Goal: Information Seeking & Learning: Check status

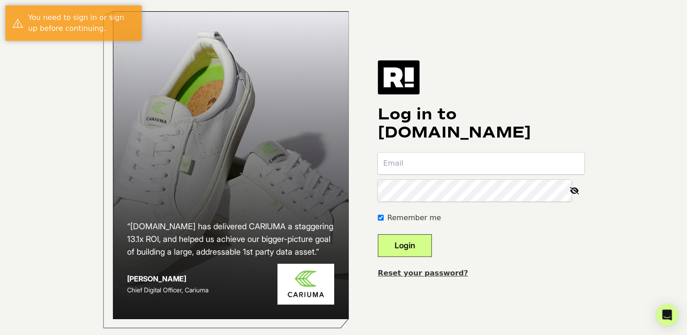
click at [452, 171] on input "email" at bounding box center [481, 164] width 207 height 22
type input "cammie@rockflowerpaper.com"
click at [417, 255] on button "Login" at bounding box center [405, 245] width 54 height 23
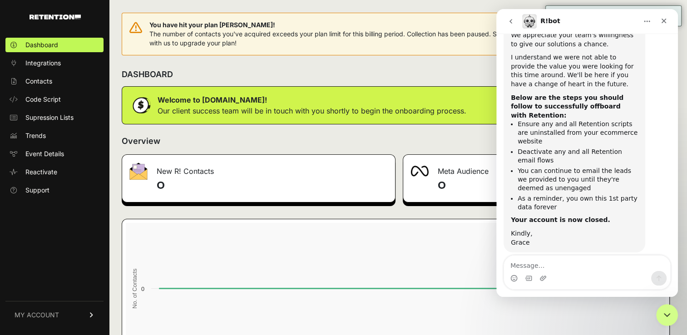
scroll to position [759, 0]
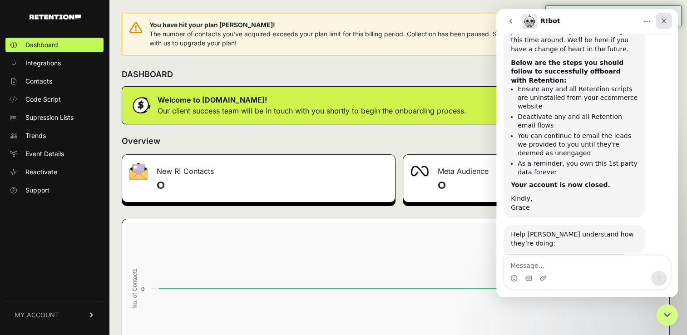
click at [666, 21] on icon "Close" at bounding box center [664, 20] width 7 height 7
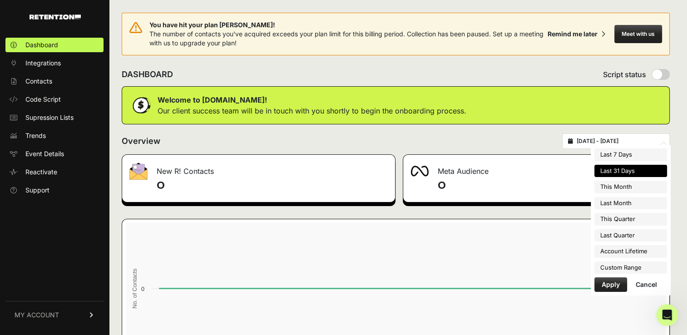
click at [640, 140] on input "2025-07-27 - 2025-08-26" at bounding box center [620, 141] width 87 height 7
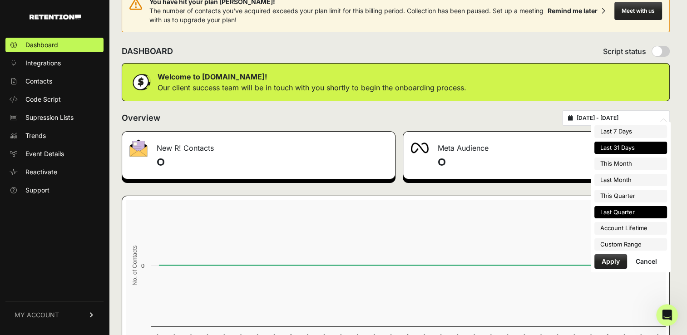
scroll to position [45, 0]
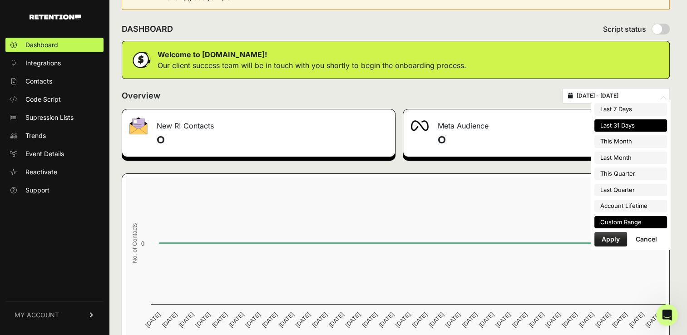
click at [624, 221] on li "Custom Range" at bounding box center [631, 222] width 73 height 13
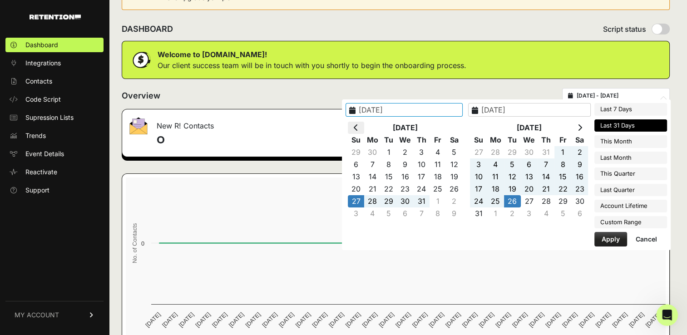
click at [358, 125] on icon at bounding box center [356, 127] width 5 height 7
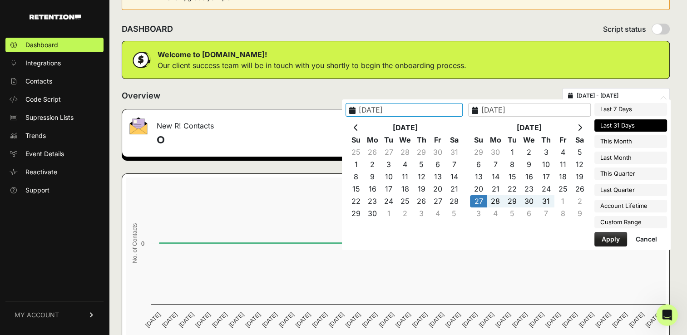
click at [358, 125] on icon at bounding box center [356, 127] width 5 height 7
click at [358, 126] on icon at bounding box center [356, 127] width 5 height 7
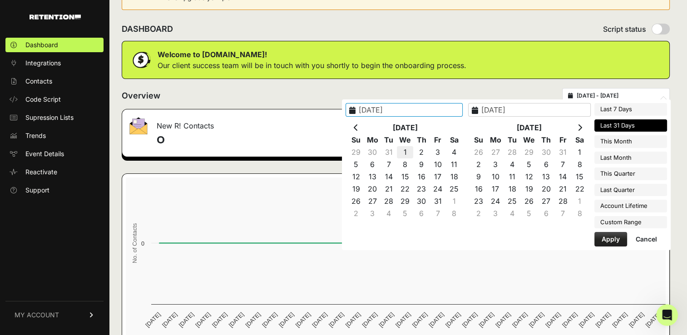
type input "2025-01-01"
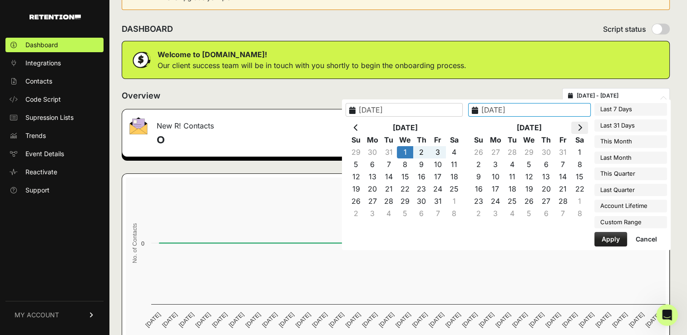
click at [578, 125] on th at bounding box center [579, 128] width 17 height 12
click at [578, 125] on icon at bounding box center [580, 127] width 5 height 7
click at [578, 125] on th at bounding box center [579, 128] width 17 height 12
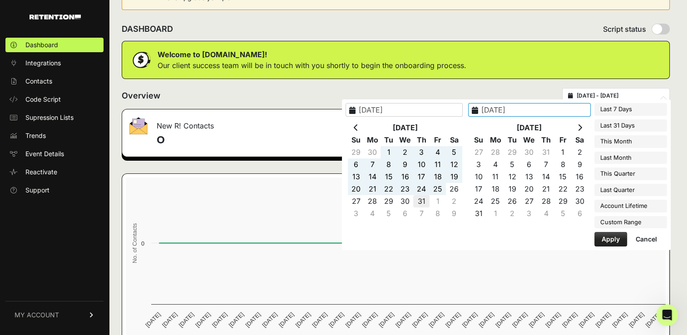
type input "[DATE]"
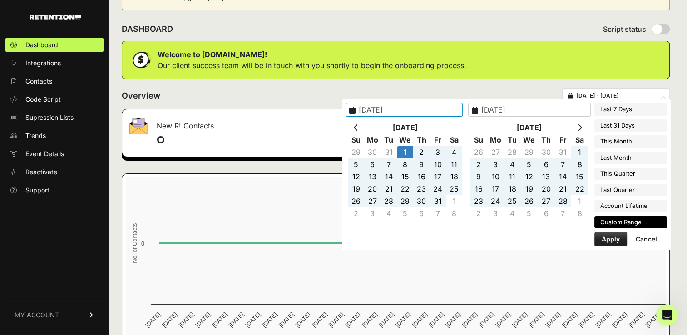
type input "2025-01-01"
click at [620, 239] on button "Apply" at bounding box center [611, 239] width 33 height 15
type input "2025-01-01 - 2025-07-31"
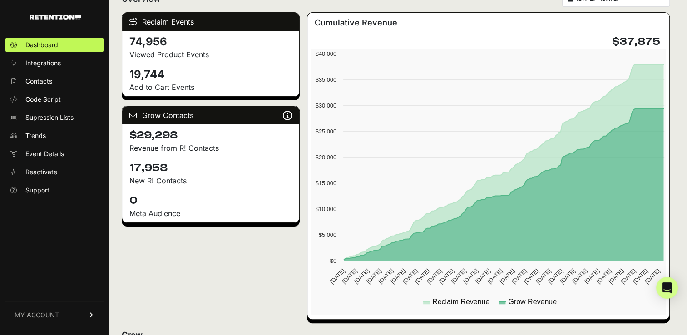
scroll to position [136, 0]
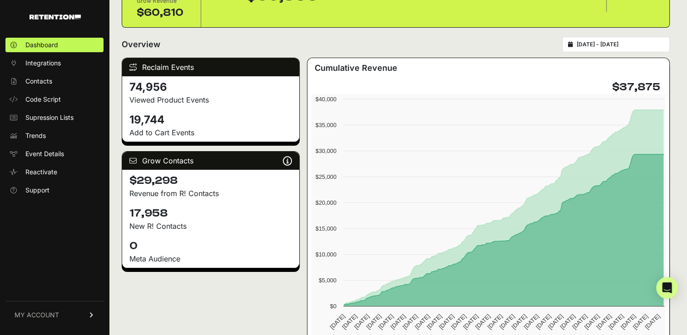
click at [163, 66] on div "Reclaim Events" at bounding box center [210, 67] width 177 height 18
click at [171, 69] on div "Reclaim Events" at bounding box center [210, 67] width 177 height 18
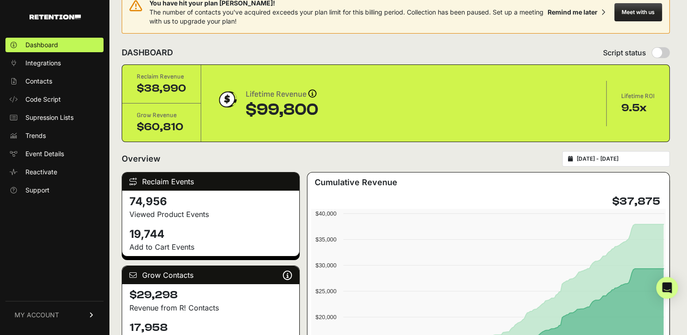
scroll to position [0, 0]
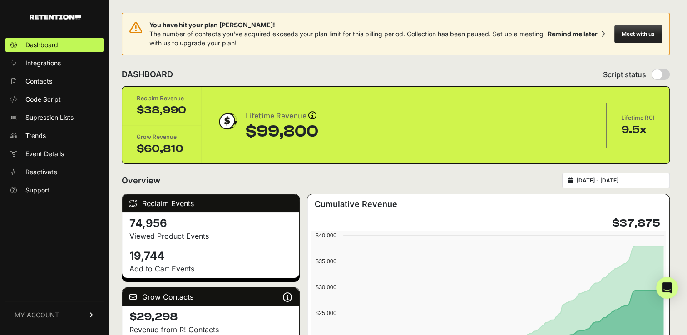
click at [206, 224] on h4 "74,956" at bounding box center [210, 223] width 163 height 15
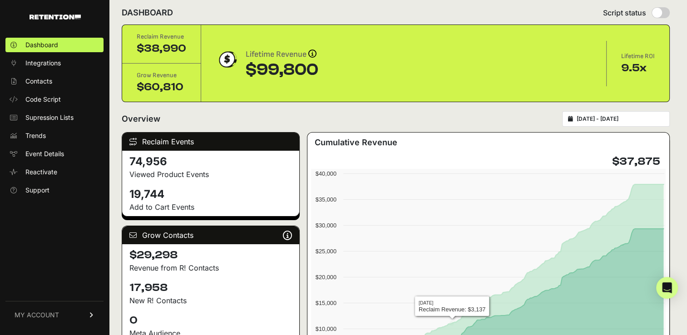
scroll to position [45, 0]
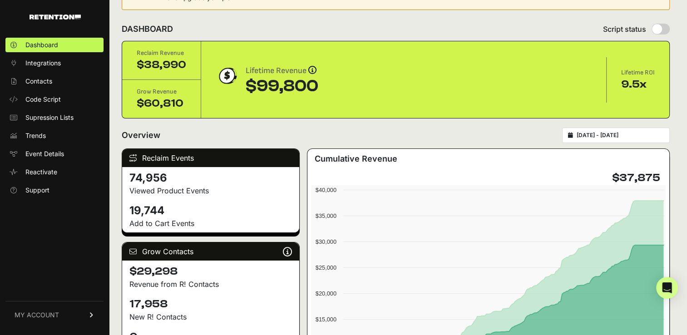
type input "[DATE]"
click at [603, 137] on input "[DATE] - [DATE]" at bounding box center [620, 135] width 87 height 7
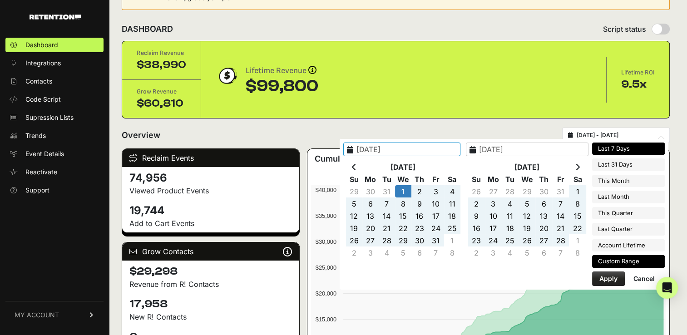
type input "[DATE]"
type input "2025-01-31"
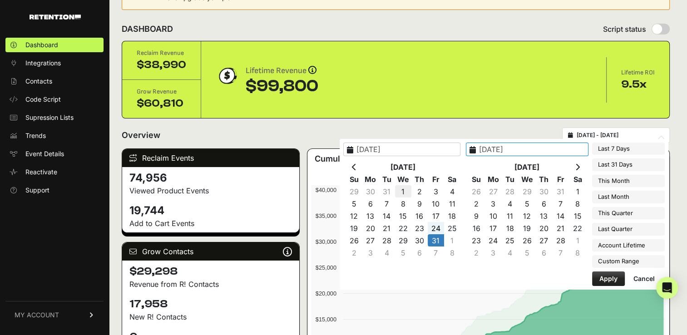
type input "2025-01-01"
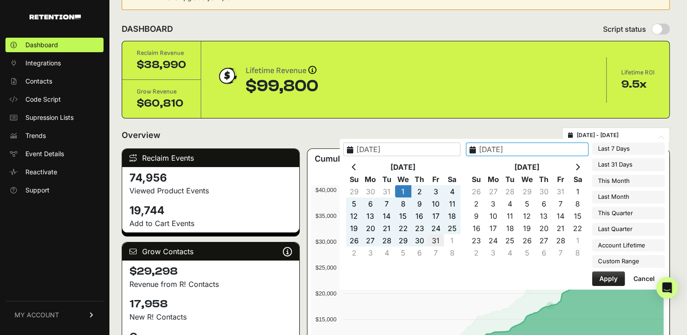
type input "2025-01-31"
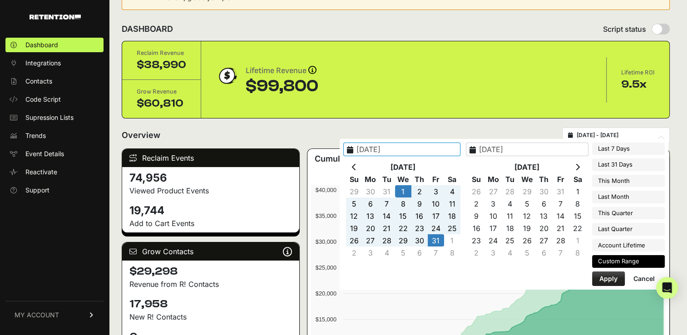
type input "2025-01-01"
click at [606, 279] on button "Apply" at bounding box center [608, 279] width 33 height 15
type input "2025-01-01 - 2025-01-31"
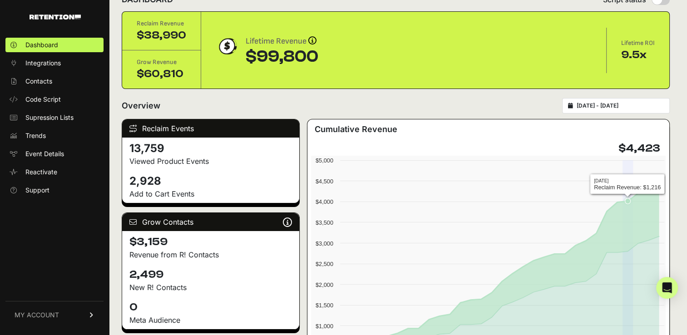
scroll to position [91, 0]
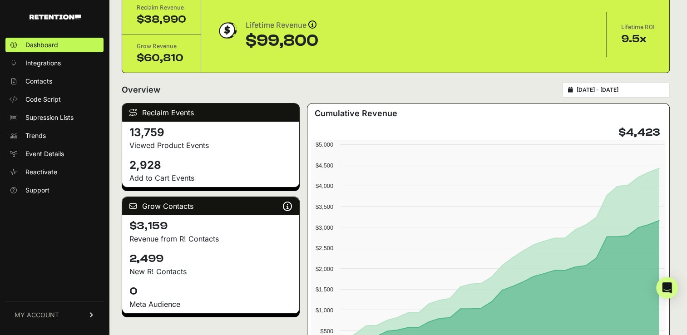
click at [644, 131] on h4 "$4,423" at bounding box center [640, 132] width 42 height 15
click at [645, 131] on h4 "$4,423" at bounding box center [640, 132] width 42 height 15
copy div "$4,423 Created with Highcharts 12.3.0 Reclaim Revenue Grow Revenue 01/01/25 01/…"
click at [496, 8] on div "Reclaim Revenue $38,990 Grow Revenue $60,810 Lifetime Revenue Revenue attributi…" at bounding box center [395, 34] width 547 height 77
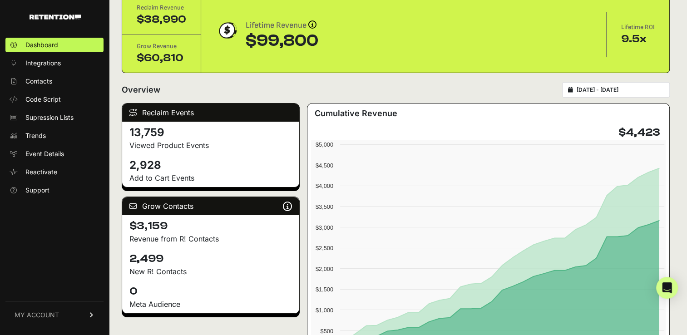
type input "[DATE]"
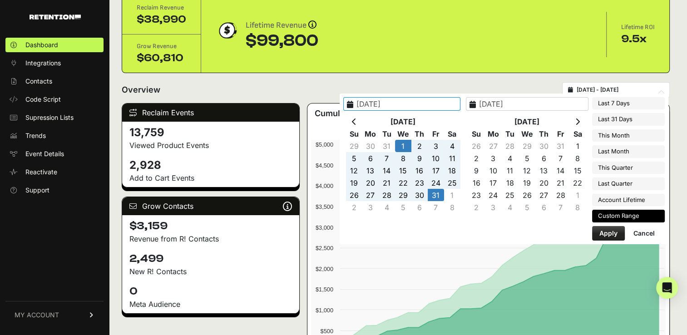
click at [630, 89] on div "You have hit your plan max! The number of contacts you've acquired exceeds your…" at bounding box center [396, 312] width 574 height 807
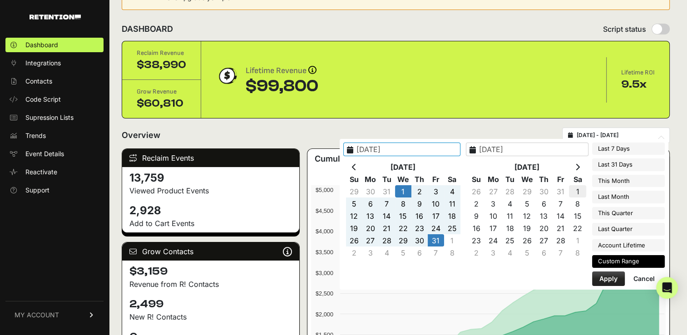
type input "[DATE]"
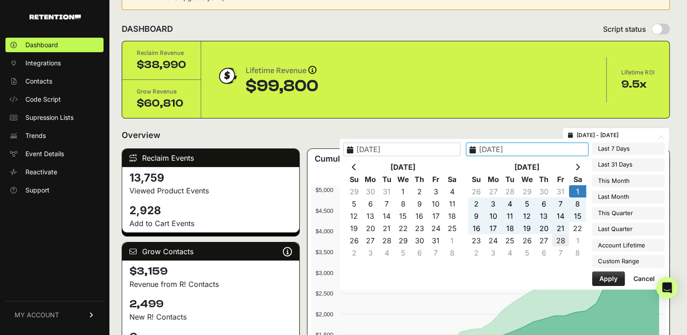
type input "[DATE]"
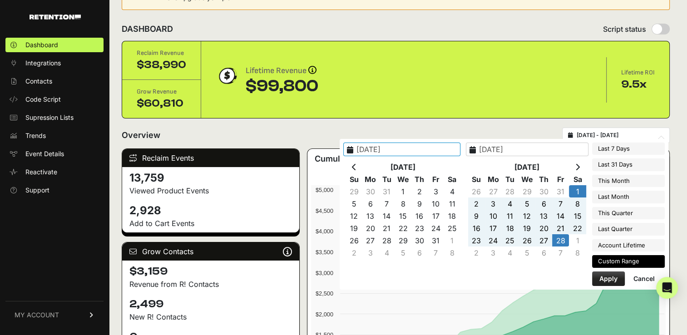
type input "[DATE]"
click at [606, 277] on button "Apply" at bounding box center [608, 279] width 33 height 15
type input "[DATE] - [DATE]"
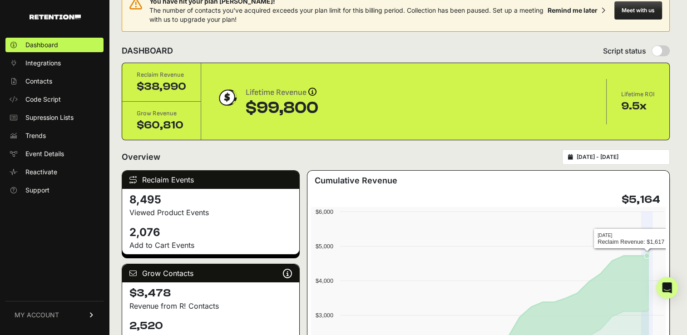
scroll to position [136, 0]
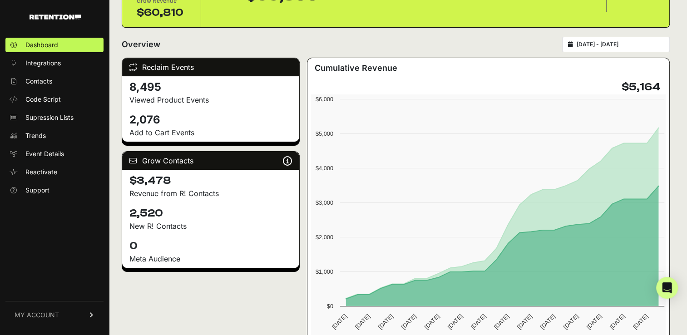
drag, startPoint x: 516, startPoint y: 7, endPoint x: 530, endPoint y: 14, distance: 15.2
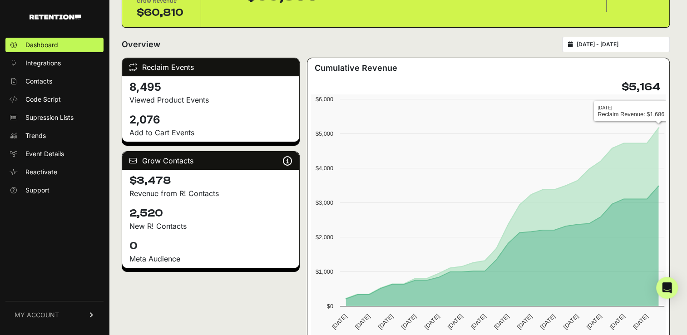
type input "[DATE]"
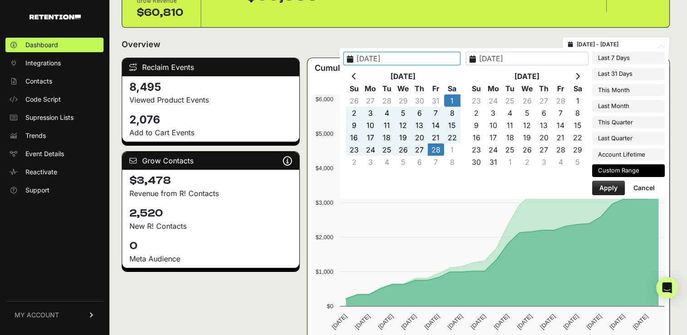
click at [646, 44] on input "[DATE] - [DATE]" at bounding box center [620, 44] width 87 height 7
type input "[DATE]"
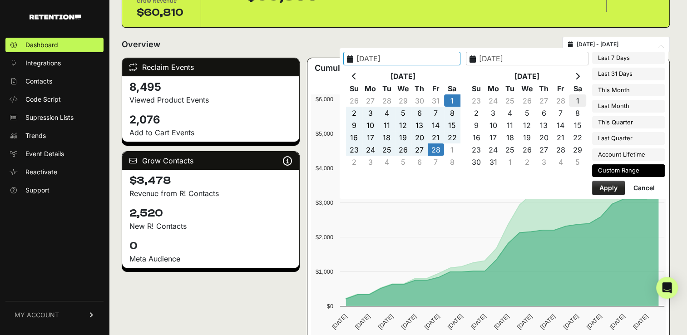
type input "[DATE]"
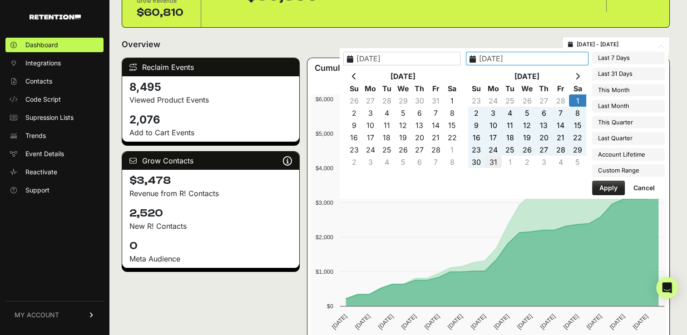
type input "[DATE]"
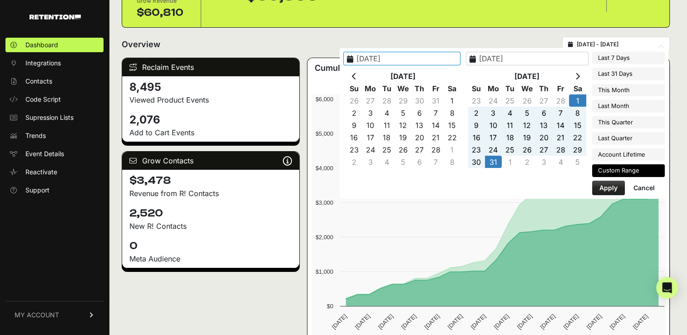
type input "[DATE]"
click at [611, 187] on button "Apply" at bounding box center [608, 188] width 33 height 15
type input "[DATE] - [DATE]"
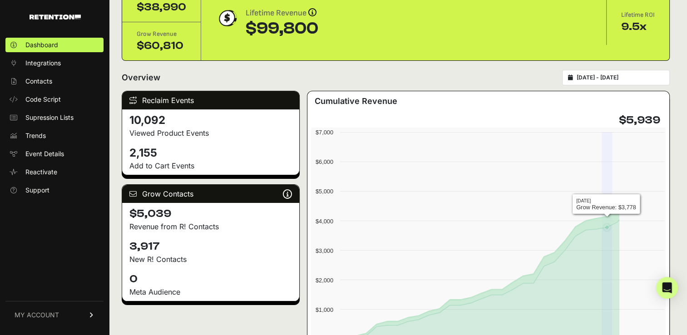
scroll to position [136, 0]
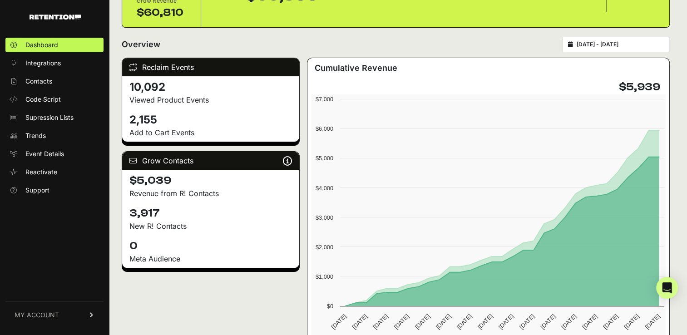
drag, startPoint x: 495, startPoint y: 11, endPoint x: 493, endPoint y: 19, distance: 7.5
click at [611, 49] on div "2025-03-01 - 2025-03-31" at bounding box center [616, 44] width 108 height 15
type input "2025-03-01"
type input "2025-03-31"
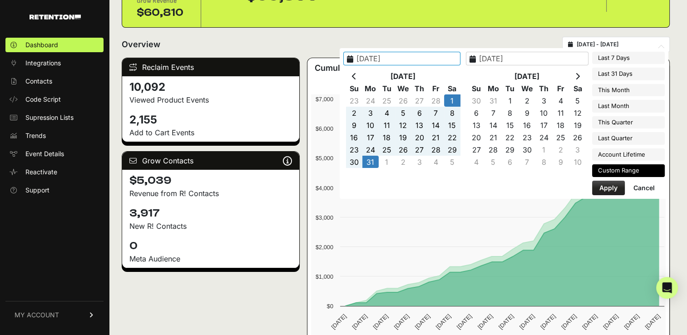
click at [648, 43] on input "2025-03-01 - 2025-03-31" at bounding box center [620, 44] width 87 height 7
type input "[DATE]"
type input "2025-03-01"
type input "2025-03-31"
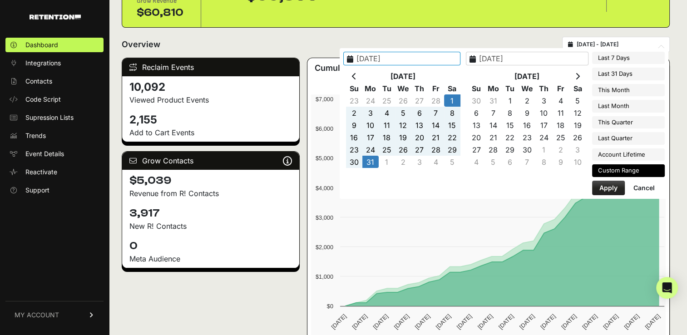
type input "[DATE]"
type input "2025-03-01"
type input "2025-03-31"
type input "[DATE]"
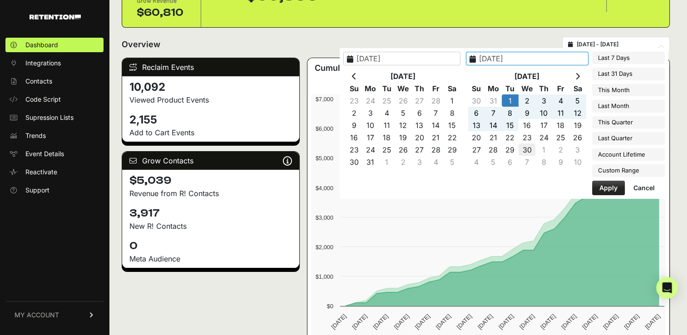
type input "[DATE]"
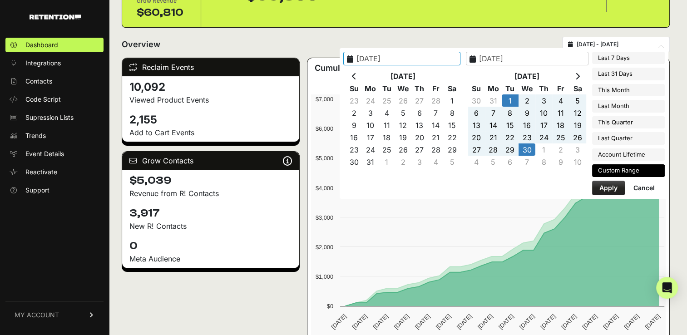
type input "[DATE]"
click at [612, 187] on button "Apply" at bounding box center [608, 188] width 33 height 15
type input "[DATE] - [DATE]"
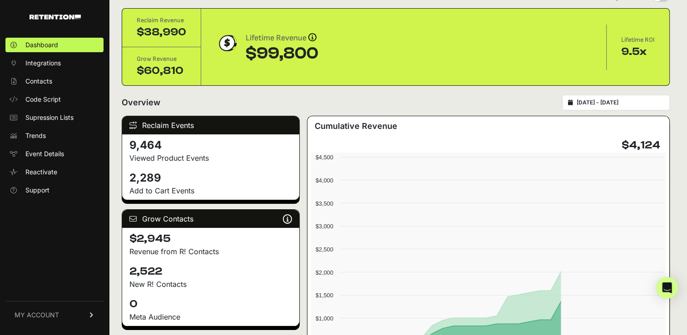
scroll to position [91, 0]
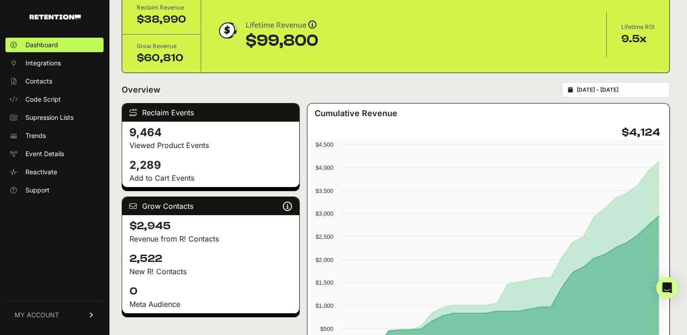
drag, startPoint x: 520, startPoint y: 17, endPoint x: 525, endPoint y: 17, distance: 5.0
click at [520, 17] on div "Lifetime Revenue Revenue attribution works in two ways: Grow Revenue: Revenue i…" at bounding box center [404, 34] width 406 height 45
type input "[DATE]"
click at [659, 88] on input "[DATE] - [DATE]" at bounding box center [620, 89] width 87 height 7
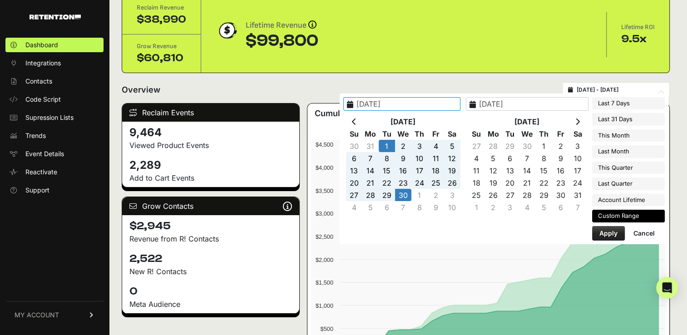
type input "[DATE]"
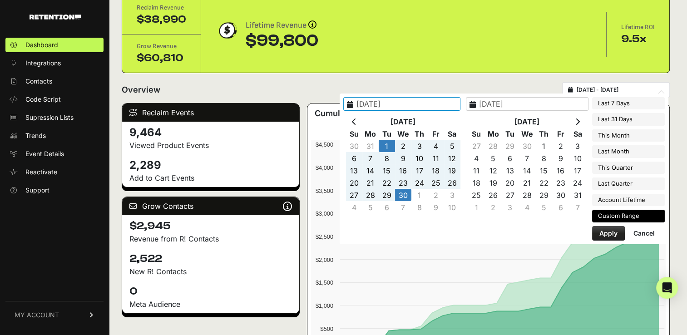
type input "[DATE]"
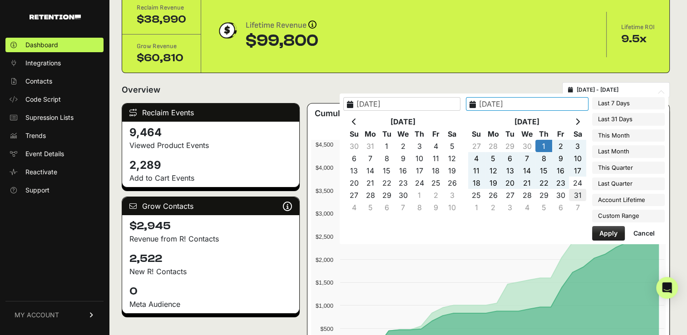
type input "[DATE]"
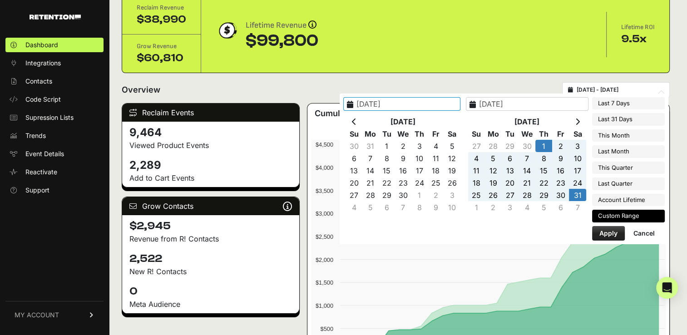
type input "[DATE]"
click at [606, 236] on button "Apply" at bounding box center [608, 233] width 33 height 15
type input "[DATE] - [DATE]"
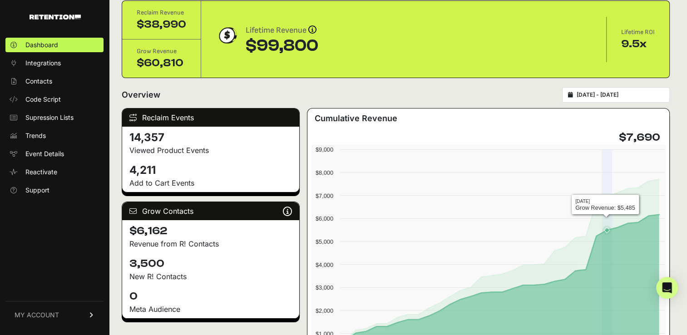
scroll to position [91, 0]
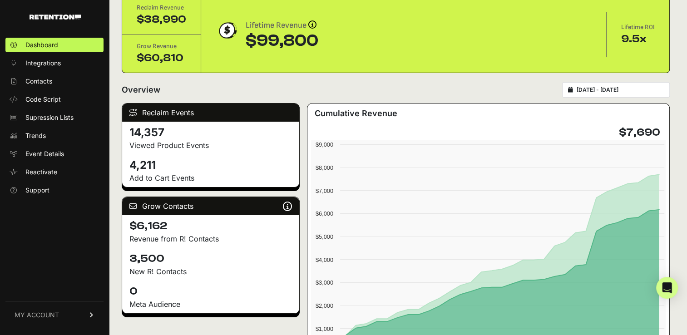
click at [5, 271] on div "Dashboard Integrations Contacts Code Script Supression Lists Trends Event Detai…" at bounding box center [54, 182] width 109 height 306
type input "[DATE]"
click at [625, 89] on input "[DATE] - [DATE]" at bounding box center [620, 89] width 87 height 7
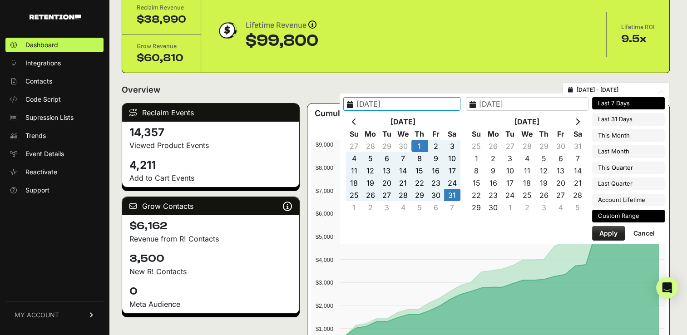
type input "[DATE]"
type input "2025-06-01"
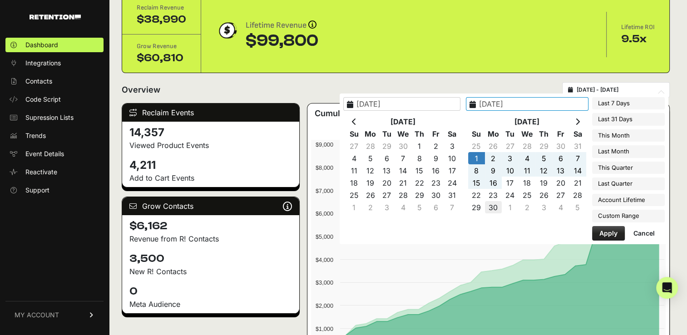
type input "2025-06-30"
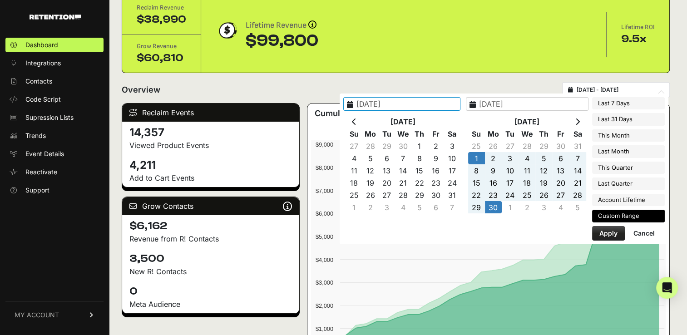
type input "2025-06-01"
click at [608, 233] on button "Apply" at bounding box center [608, 233] width 33 height 15
type input "2025-06-01 - 2025-06-30"
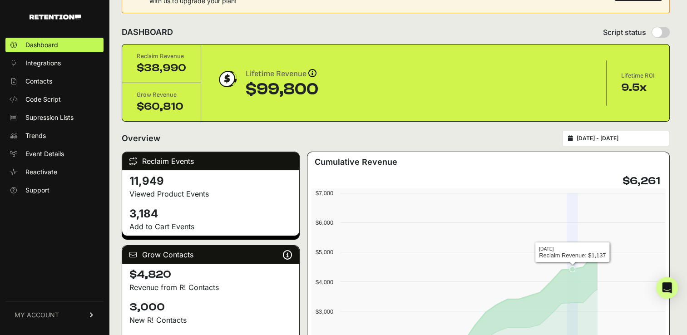
scroll to position [91, 0]
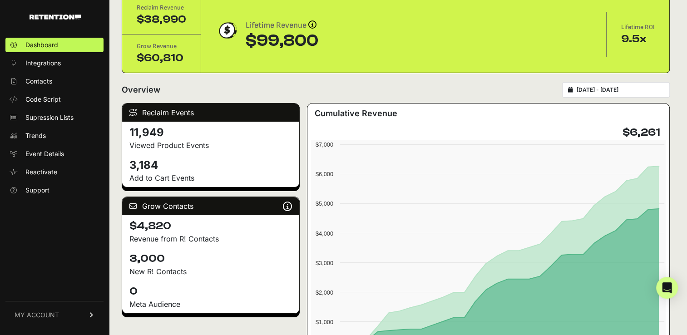
drag, startPoint x: 20, startPoint y: 243, endPoint x: 28, endPoint y: 239, distance: 9.4
click at [20, 243] on div "Dashboard Integrations Contacts Code Script Supression Lists Trends Event Detai…" at bounding box center [54, 182] width 109 height 306
type input "[DATE]"
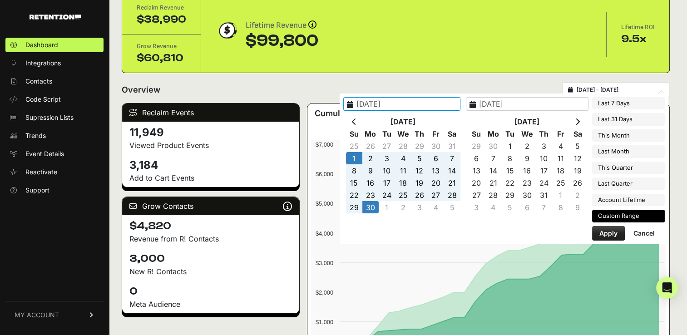
click at [644, 90] on input "[DATE] - [DATE]" at bounding box center [620, 89] width 87 height 7
type input "[DATE]"
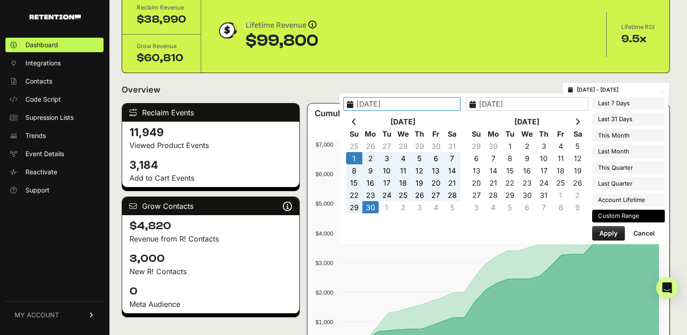
type input "[DATE]"
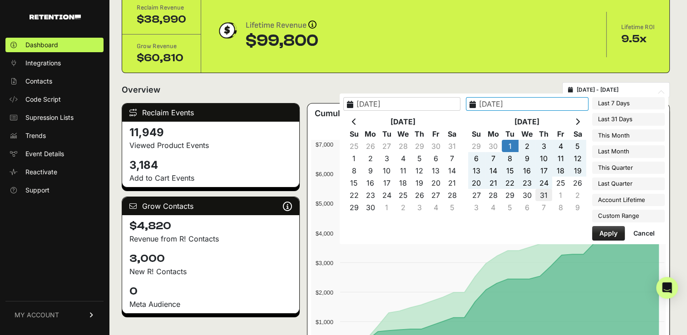
type input "[DATE]"
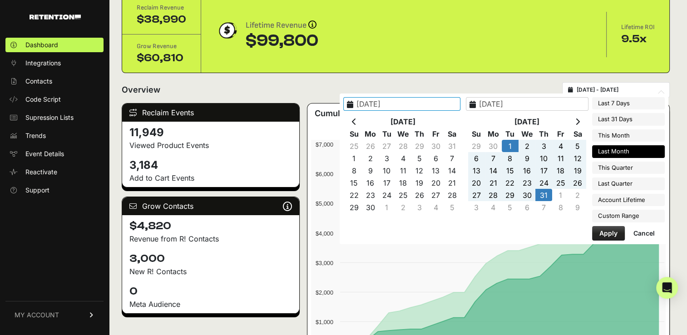
type input "[DATE]"
click at [606, 232] on button "Apply" at bounding box center [608, 233] width 33 height 15
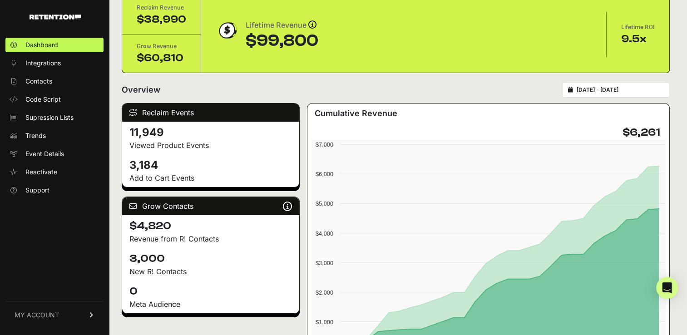
type input "[DATE] - [DATE]"
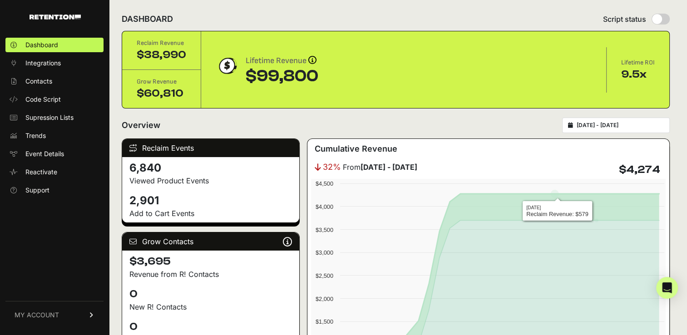
scroll to position [45, 0]
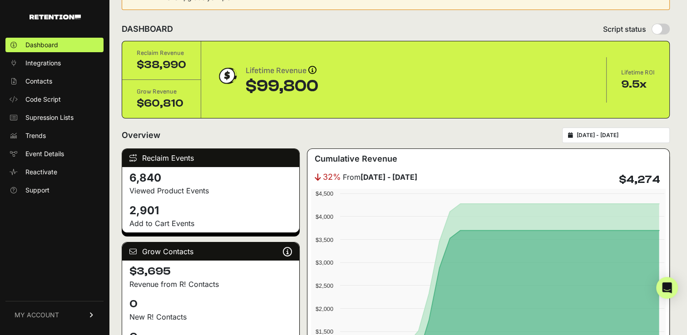
click at [15, 236] on div "Dashboard Integrations Contacts Code Script Supression Lists Trends Event Detai…" at bounding box center [54, 182] width 109 height 306
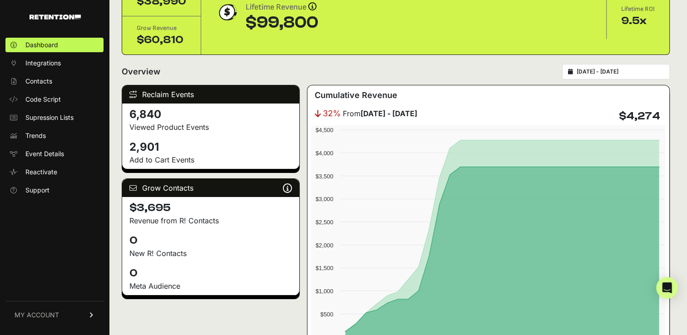
scroll to position [136, 0]
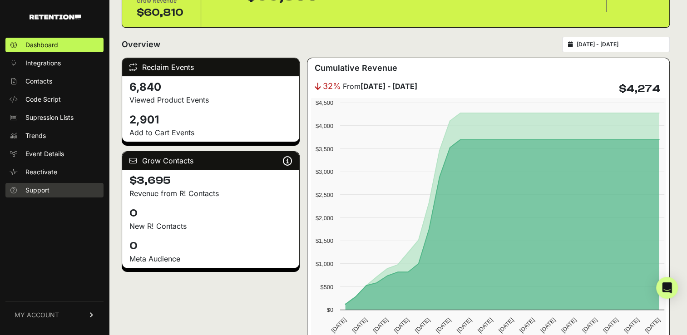
click at [40, 190] on span "Support" at bounding box center [37, 190] width 24 height 9
